Goal: Information Seeking & Learning: Learn about a topic

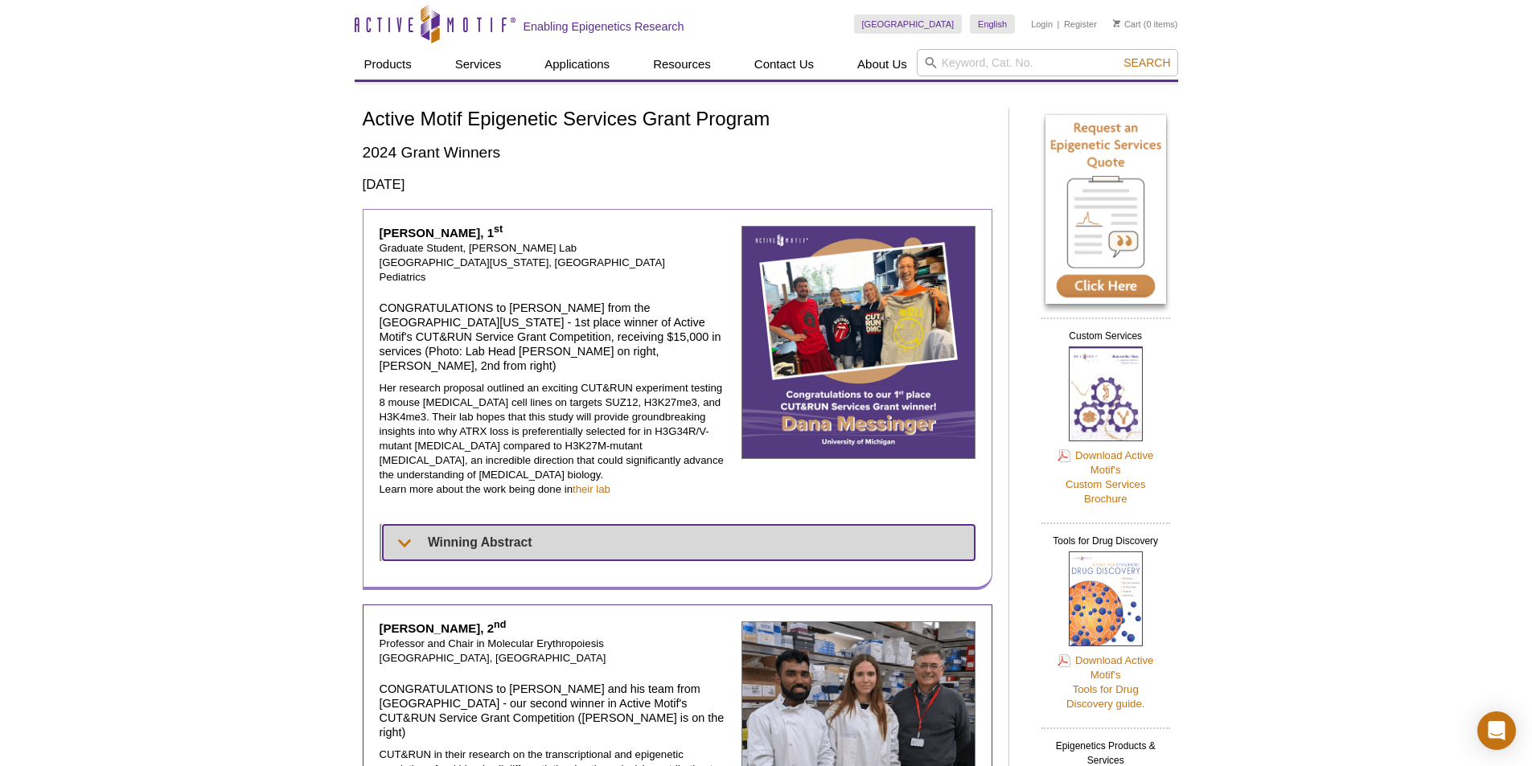
click at [397, 525] on summary "Winning Abstract" at bounding box center [679, 542] width 592 height 35
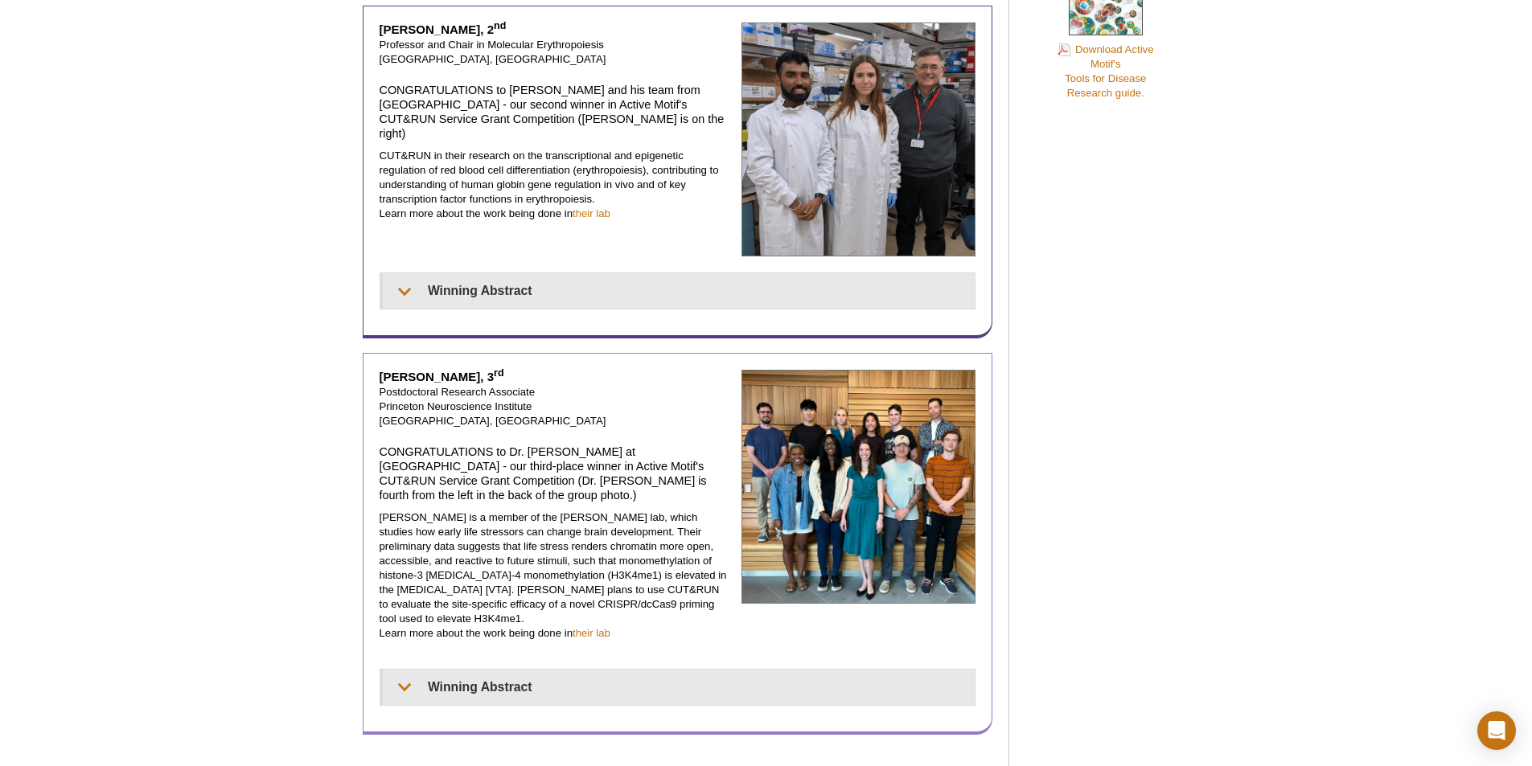
scroll to position [1045, 0]
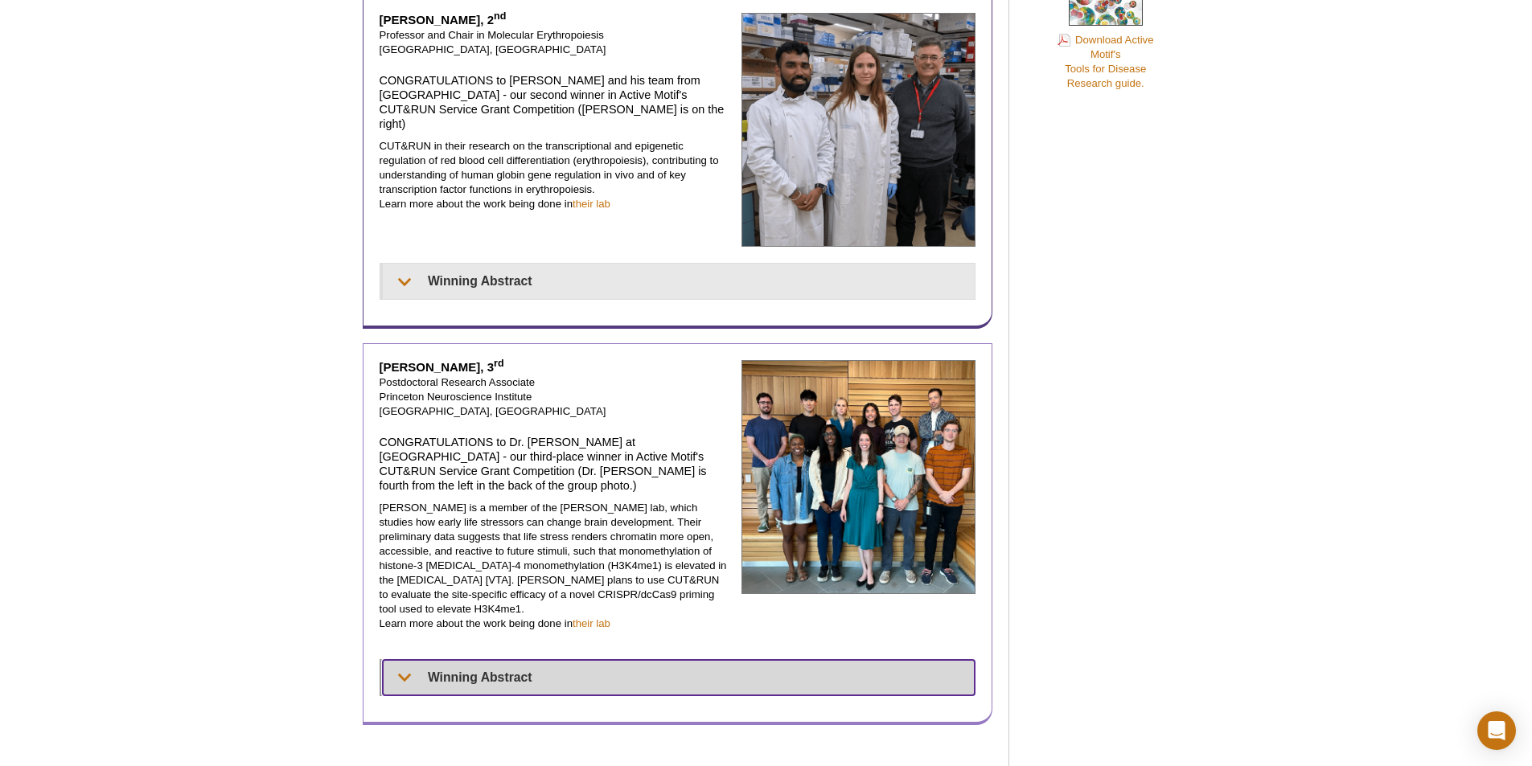
click at [556, 660] on summary "Winning Abstract" at bounding box center [679, 677] width 593 height 35
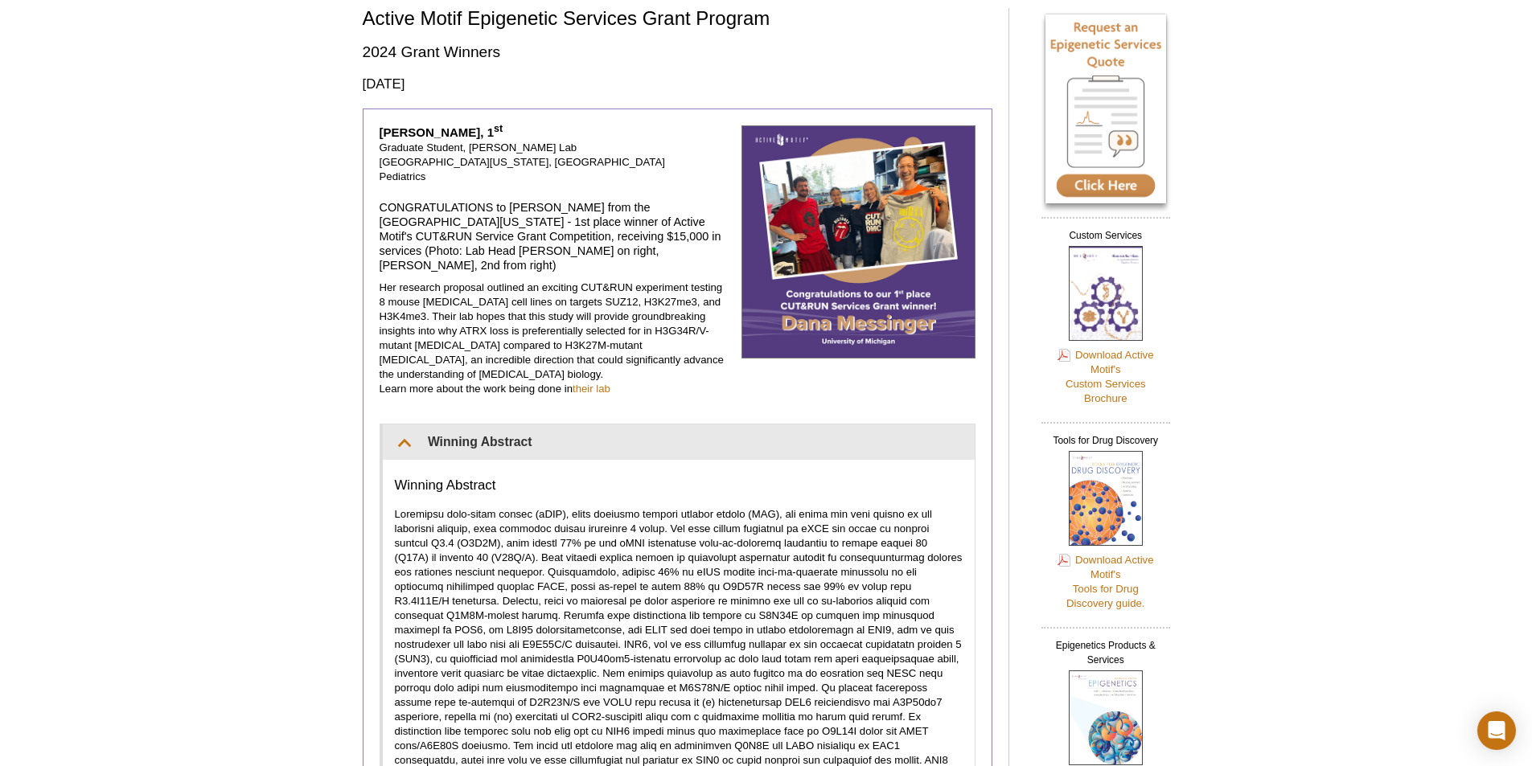
scroll to position [241, 0]
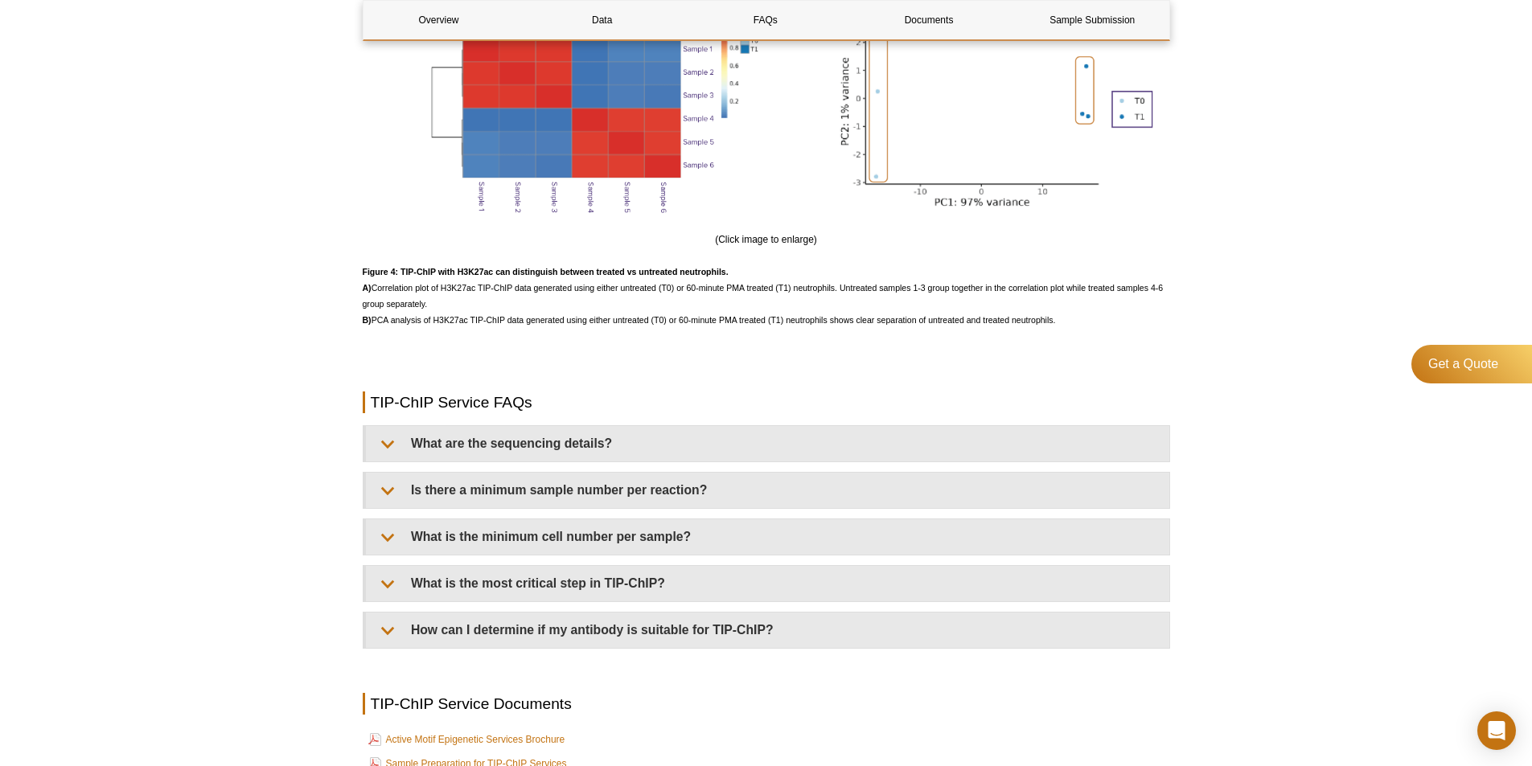
scroll to position [3539, 0]
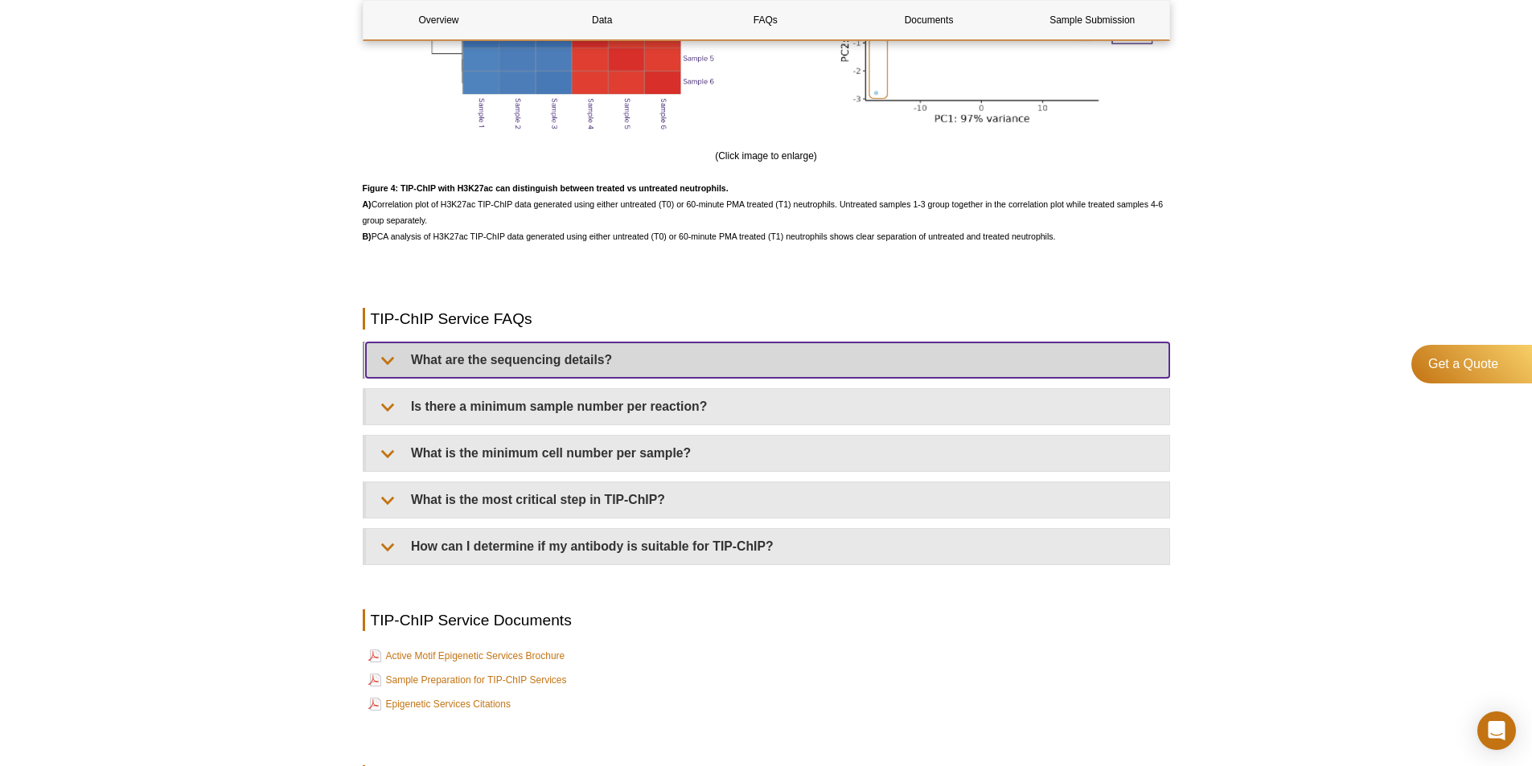
click at [437, 372] on summary "What are the sequencing details?" at bounding box center [767, 360] width 803 height 35
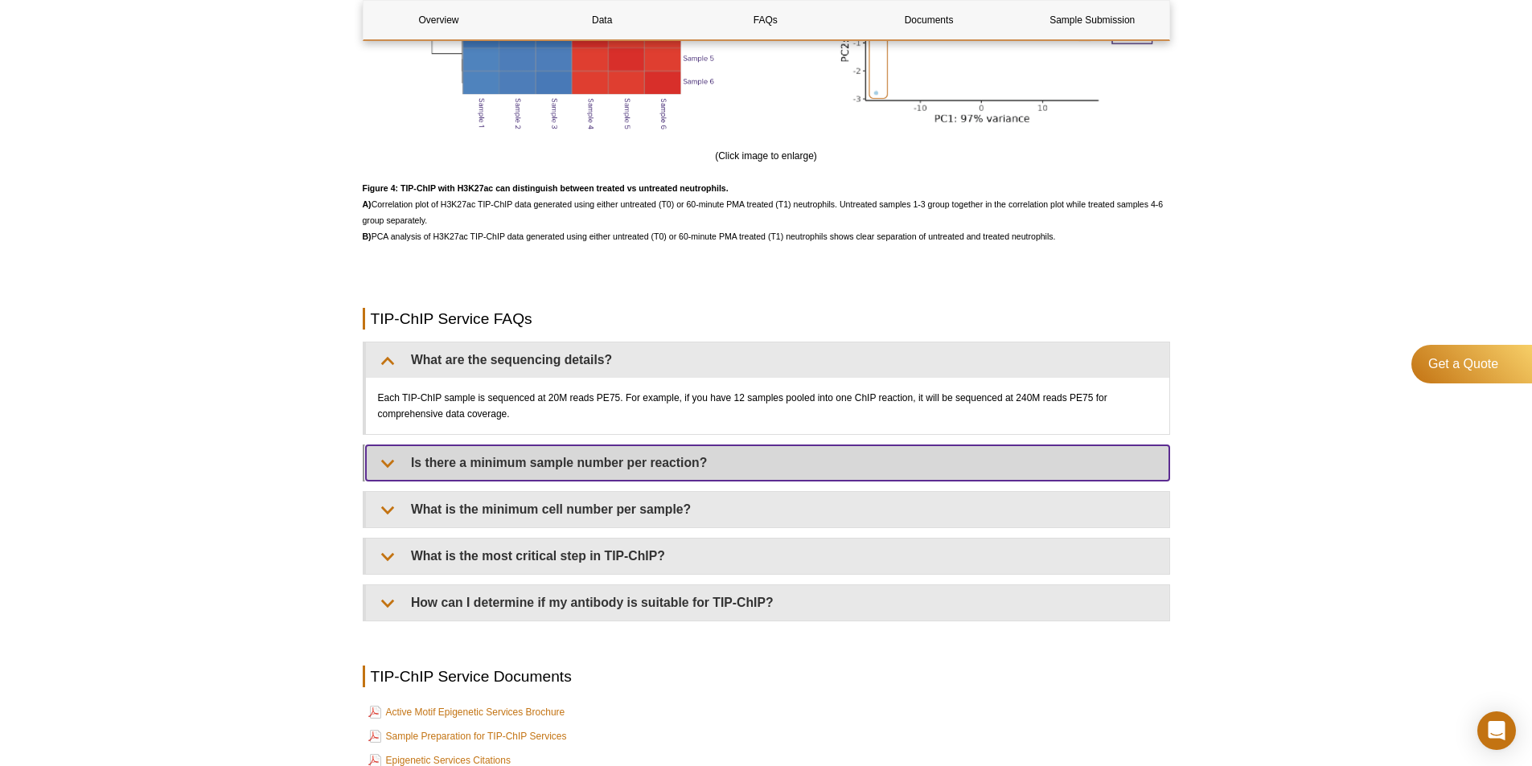
click at [447, 466] on summary "Is there a minimum sample number per reaction?" at bounding box center [767, 463] width 803 height 35
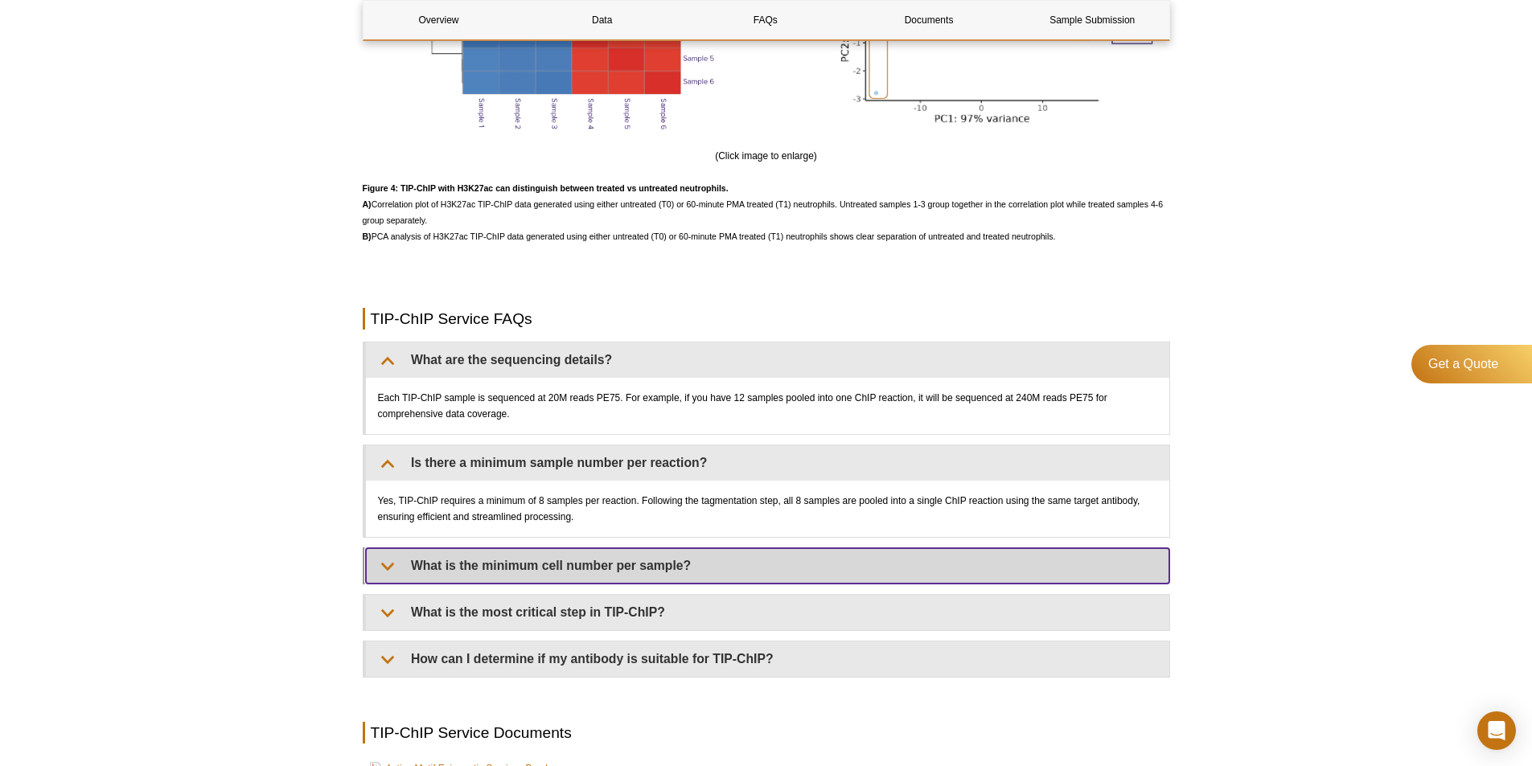
click at [479, 569] on summary "What is the minimum cell number per sample?" at bounding box center [767, 565] width 803 height 35
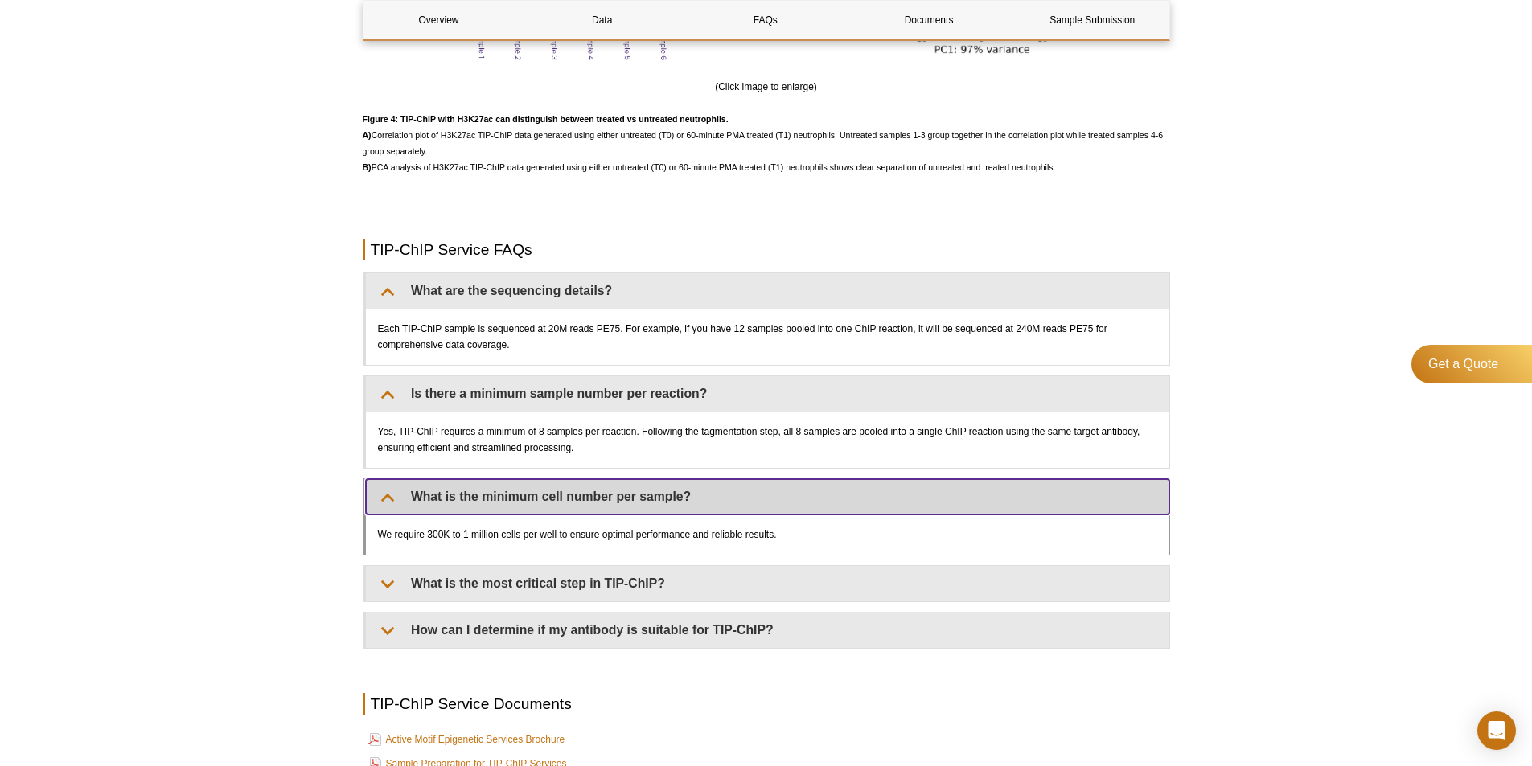
scroll to position [3699, 0]
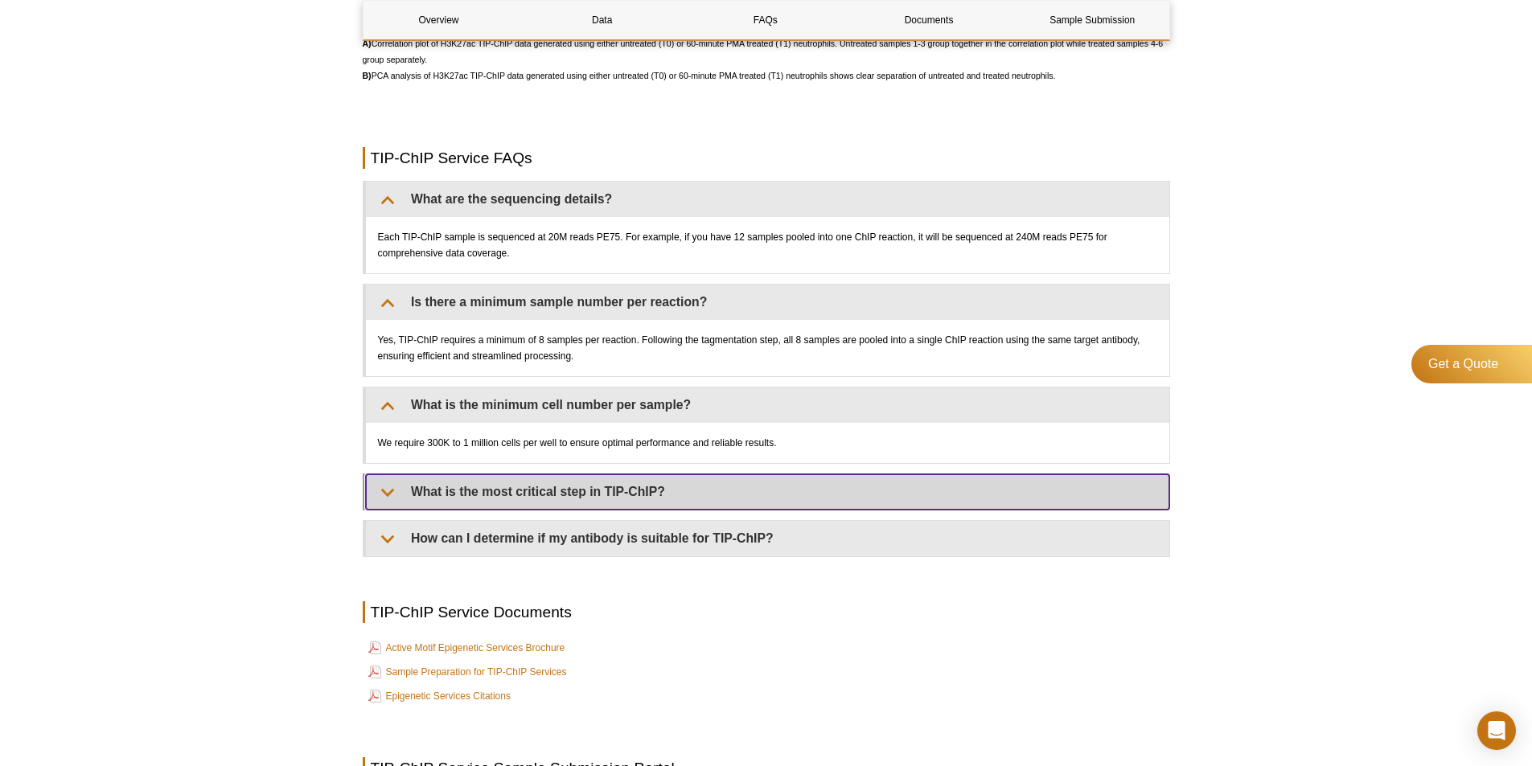
click at [506, 497] on summary "What is the most critical step in TIP-ChIP?" at bounding box center [767, 491] width 803 height 35
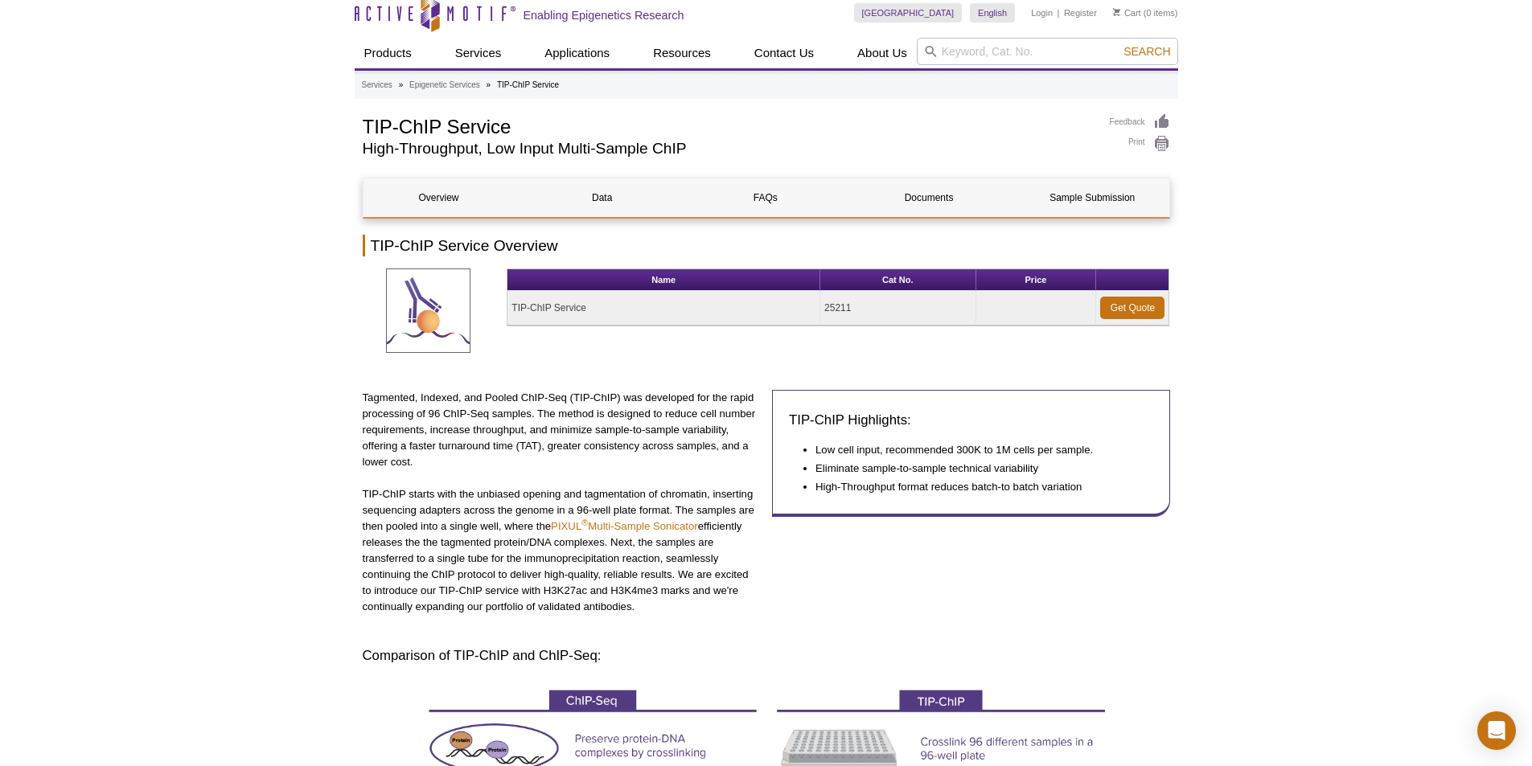
scroll to position [0, 0]
